Goal: Transaction & Acquisition: Purchase product/service

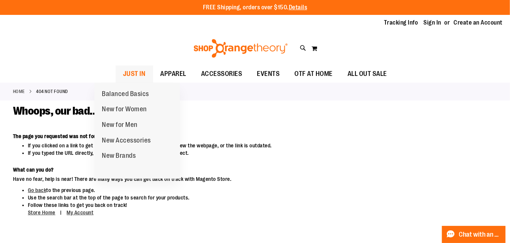
click at [128, 71] on span "JUST IN" at bounding box center [134, 73] width 23 height 17
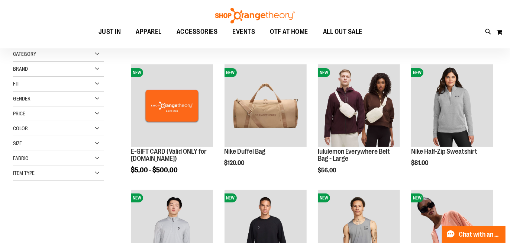
scroll to position [89, 0]
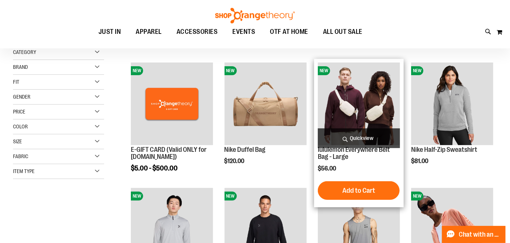
click at [362, 122] on img "product" at bounding box center [359, 103] width 82 height 82
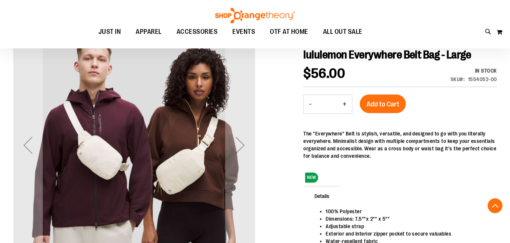
scroll to position [119, 0]
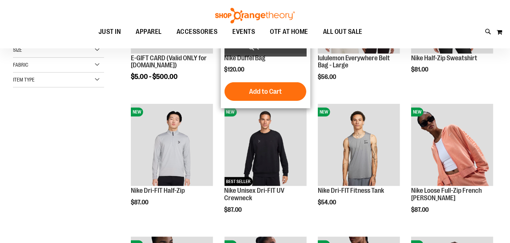
scroll to position [39, 0]
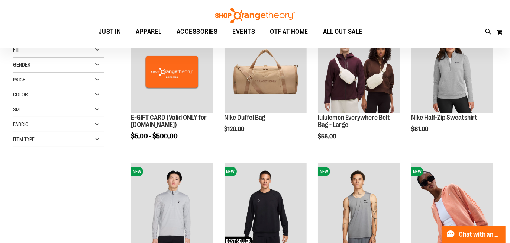
click at [443, 44] on div "Toggle Nav Search Popular Suggestions Advanced Search" at bounding box center [255, 24] width 510 height 48
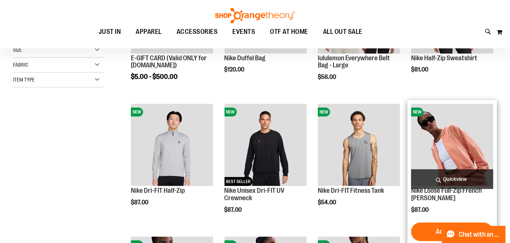
scroll to position [68, 0]
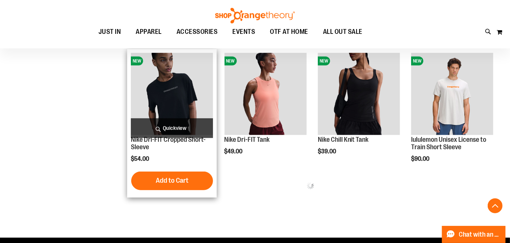
scroll to position [217, 0]
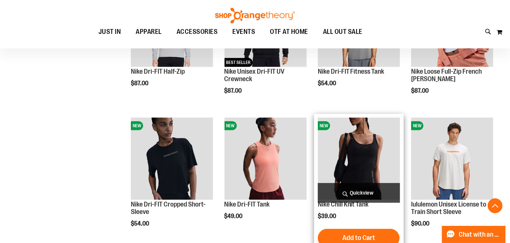
click at [354, 135] on img "product" at bounding box center [359, 158] width 82 height 82
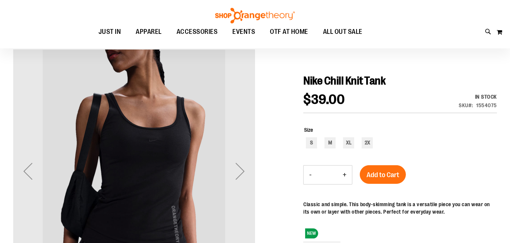
scroll to position [89, 0]
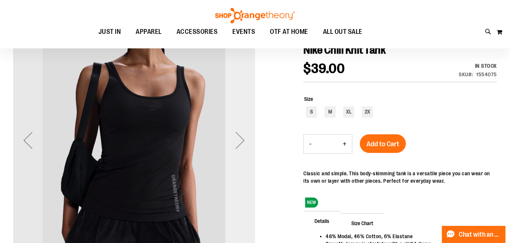
click at [234, 139] on div "Next" at bounding box center [240, 140] width 30 height 30
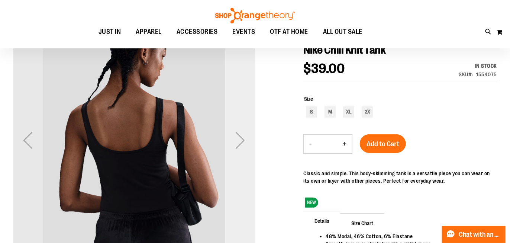
click at [234, 139] on div "Next" at bounding box center [240, 140] width 30 height 30
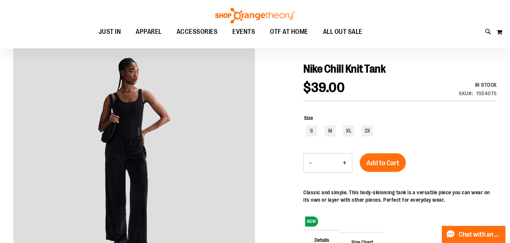
scroll to position [59, 0]
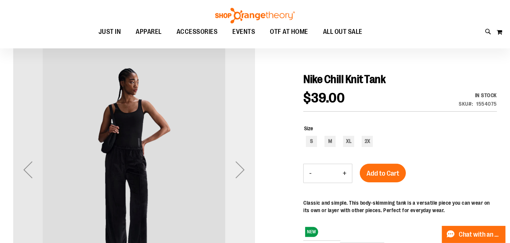
click at [241, 173] on div "Next" at bounding box center [240, 170] width 30 height 30
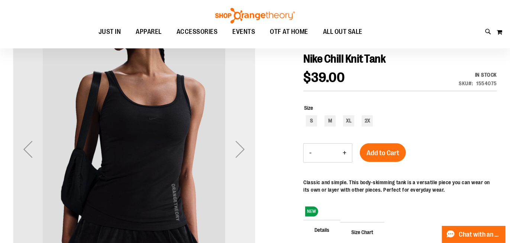
scroll to position [89, 0]
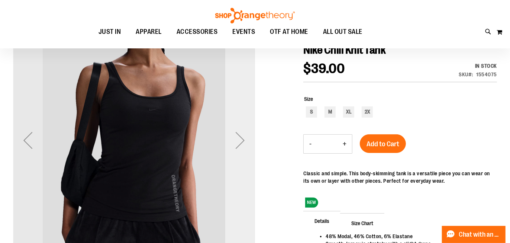
click at [241, 145] on div "Next" at bounding box center [240, 140] width 30 height 30
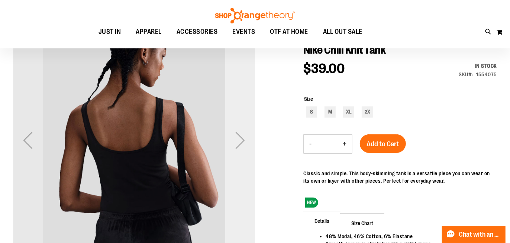
click at [241, 145] on div "Next" at bounding box center [240, 140] width 30 height 30
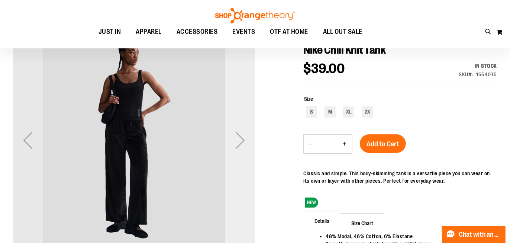
click at [241, 146] on div "Next" at bounding box center [240, 140] width 30 height 30
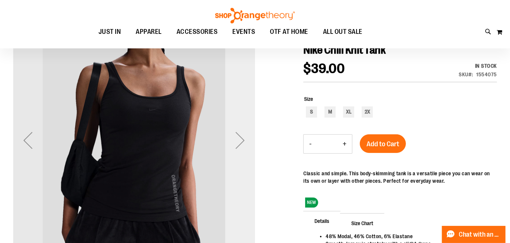
click at [241, 146] on div "Next" at bounding box center [240, 140] width 30 height 30
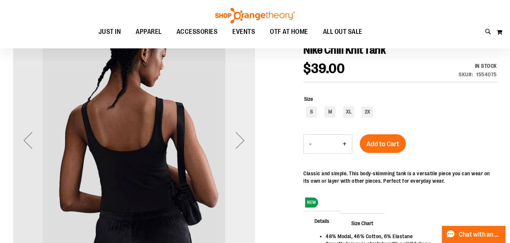
click at [241, 146] on div "Next" at bounding box center [240, 140] width 30 height 30
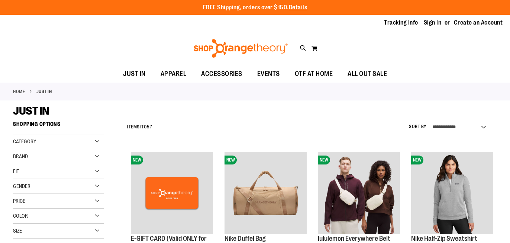
scroll to position [348, 0]
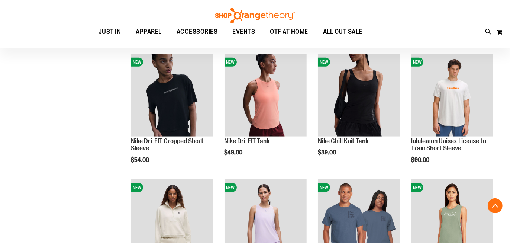
scroll to position [68, 0]
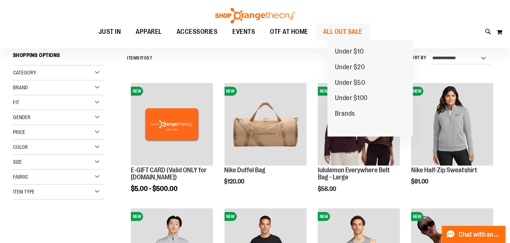
click at [353, 34] on span "ALL OUT SALE" at bounding box center [342, 31] width 39 height 17
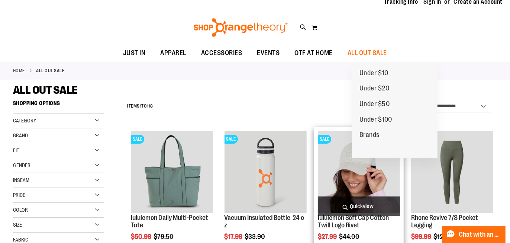
scroll to position [30, 0]
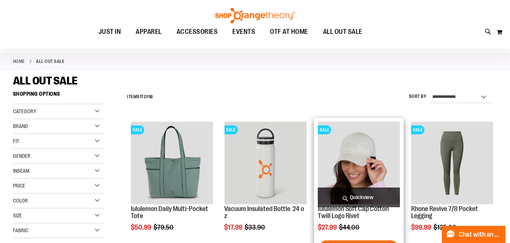
click at [380, 178] on img "product" at bounding box center [359, 163] width 82 height 82
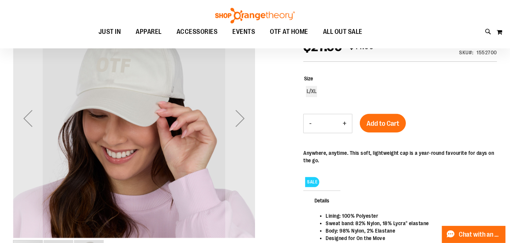
scroll to position [119, 0]
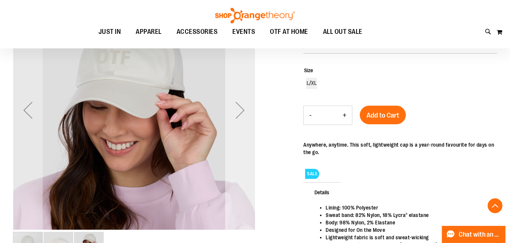
click at [238, 119] on div "Next" at bounding box center [240, 110] width 30 height 30
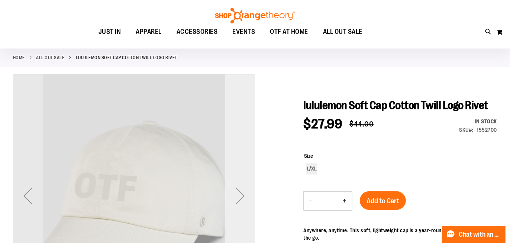
scroll to position [89, 0]
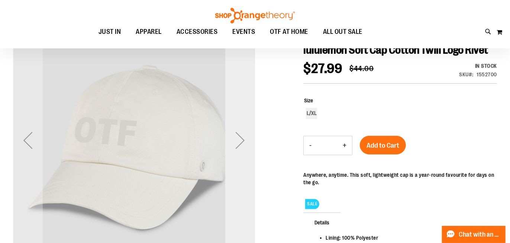
click at [239, 153] on div "Next" at bounding box center [240, 140] width 30 height 30
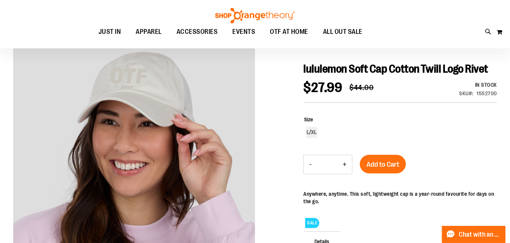
scroll to position [59, 0]
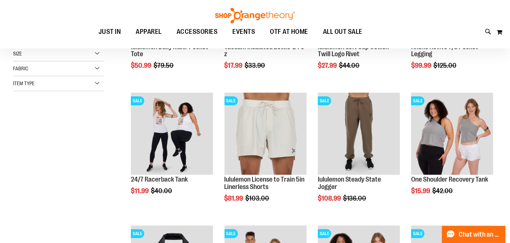
scroll to position [115, 0]
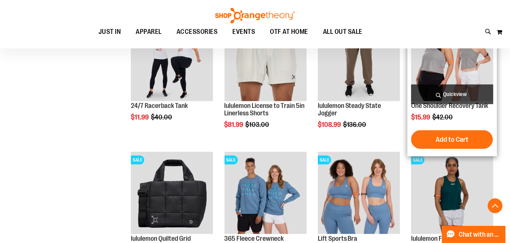
scroll to position [234, 0]
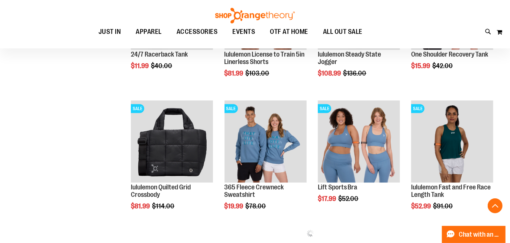
click at [61, 139] on div "**********" at bounding box center [255, 41] width 484 height 480
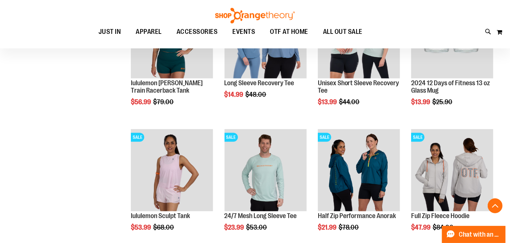
scroll to position [472, 0]
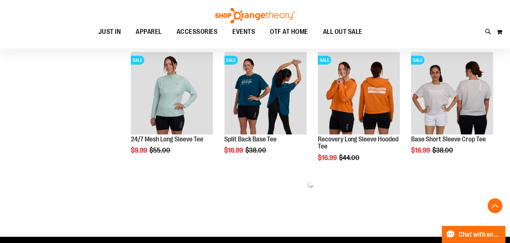
scroll to position [740, 0]
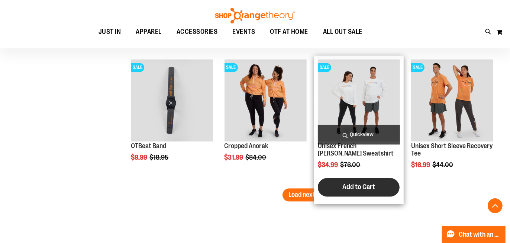
scroll to position [1067, 0]
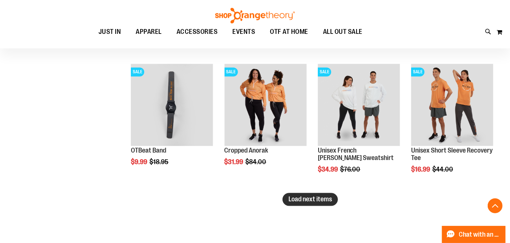
click at [289, 200] on span "Load next items" at bounding box center [309, 198] width 43 height 7
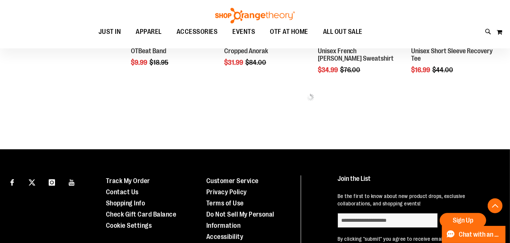
scroll to position [1097, 0]
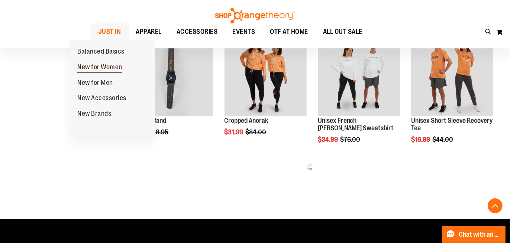
click at [96, 65] on span "New for Women" at bounding box center [99, 67] width 45 height 9
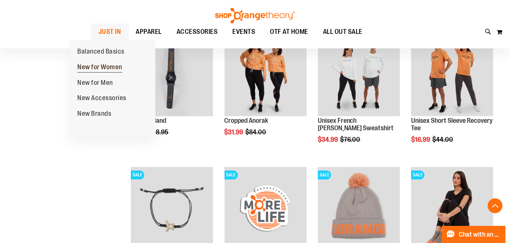
click at [107, 67] on span "New for Women" at bounding box center [99, 67] width 45 height 9
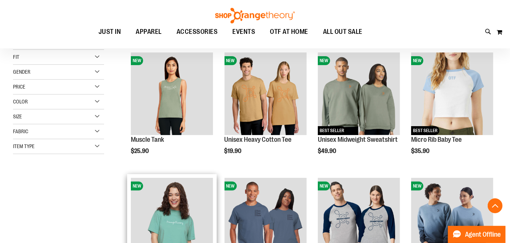
scroll to position [178, 0]
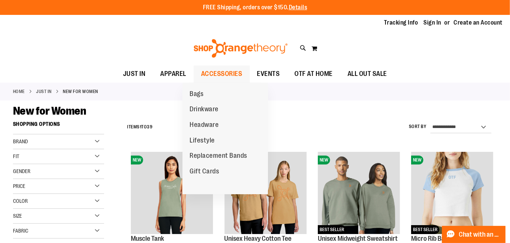
click at [205, 77] on span "ACCESSORIES" at bounding box center [221, 73] width 41 height 17
click at [207, 75] on span "ACCESSORIES" at bounding box center [221, 73] width 41 height 17
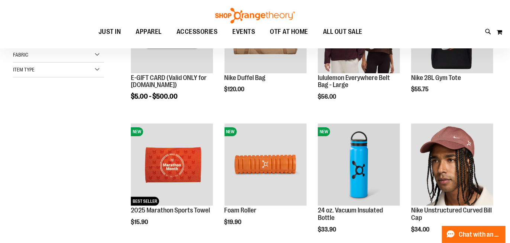
scroll to position [89, 0]
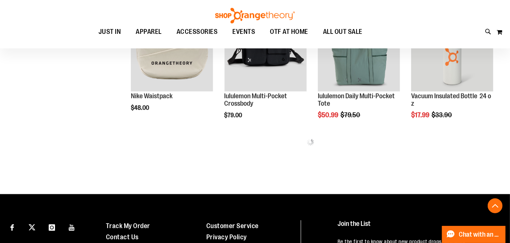
scroll to position [327, 0]
